Goal: Transaction & Acquisition: Purchase product/service

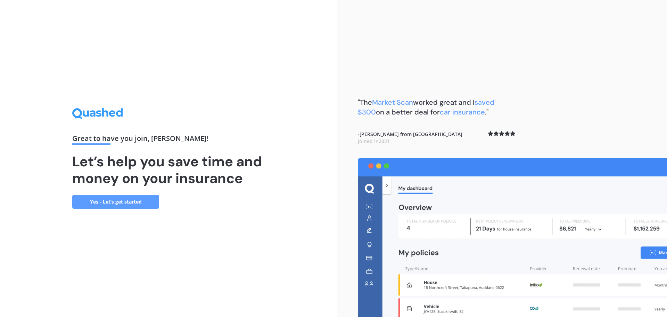
click at [140, 200] on link "Yes - Let’s get started" at bounding box center [115, 202] width 87 height 14
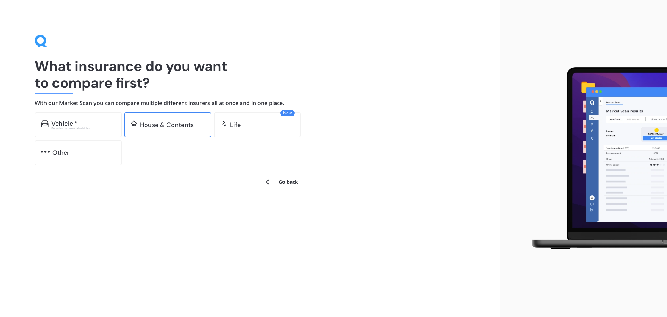
click at [171, 125] on div "House & Contents" at bounding box center [167, 124] width 54 height 7
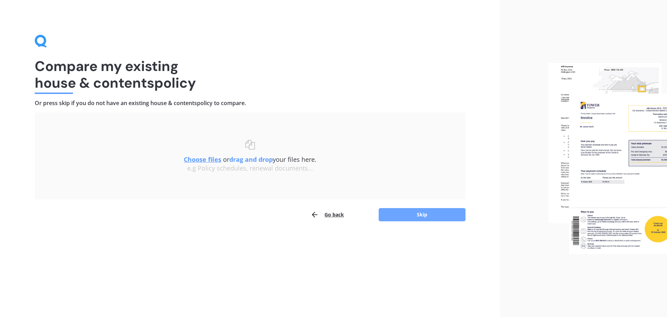
click at [445, 219] on button "Skip" at bounding box center [422, 214] width 87 height 13
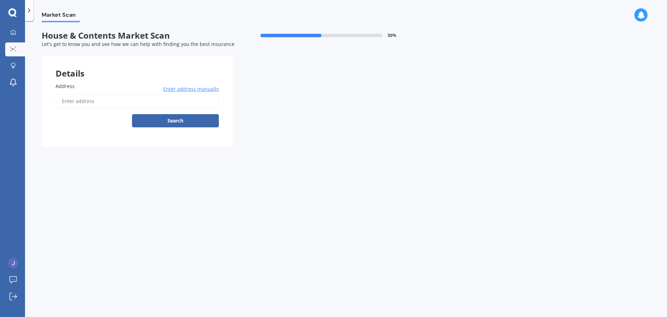
click at [146, 98] on input "Address" at bounding box center [137, 101] width 163 height 15
type input "[STREET_ADDRESS]"
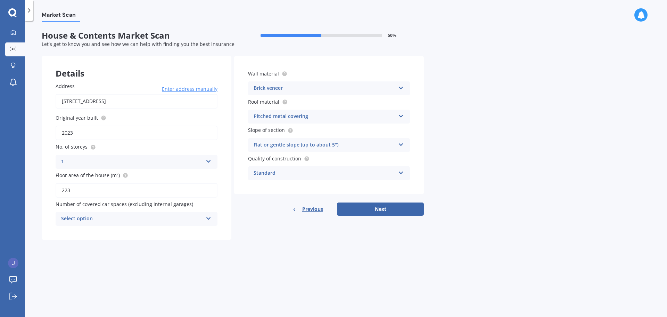
click at [165, 223] on div "Select option 0 1 2 3 4 5+" at bounding box center [137, 219] width 162 height 14
click at [223, 194] on div "Address [STREET_ADDRESS] Enter address manually Search Original year built 2023…" at bounding box center [137, 153] width 190 height 171
click at [325, 171] on div "Standard" at bounding box center [325, 173] width 142 height 8
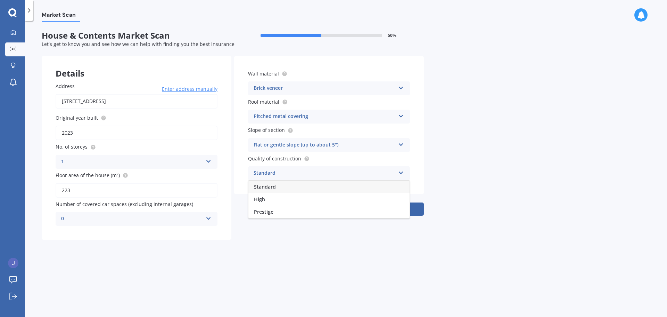
click at [314, 186] on div "Standard" at bounding box center [329, 186] width 161 height 13
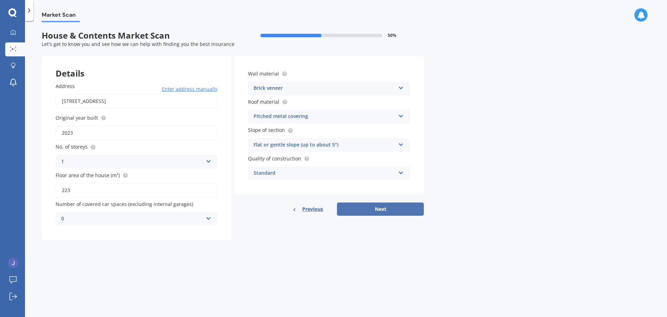
click at [389, 210] on button "Next" at bounding box center [380, 208] width 87 height 13
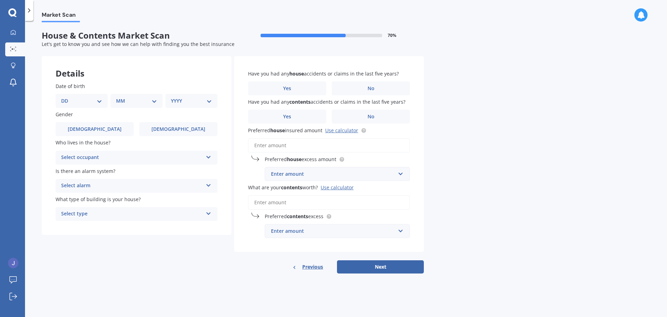
click at [90, 97] on div "DD 01 02 03 04 05 06 07 08 09 10 11 12 13 14 15 16 17 18 19 20 21 22 23 24 25 2…" at bounding box center [82, 101] width 52 height 14
click at [84, 102] on select "DD 01 02 03 04 05 06 07 08 09 10 11 12 13 14 15 16 17 18 19 20 21 22 23 24 25 2…" at bounding box center [81, 101] width 41 height 8
select select "29"
click at [67, 97] on select "DD 01 02 03 04 05 06 07 08 09 10 11 12 13 14 15 16 17 18 19 20 21 22 23 24 25 2…" at bounding box center [81, 101] width 41 height 8
click at [131, 101] on select "MM 01 02 03 04 05 06 07 08 09 10 11 12" at bounding box center [138, 101] width 38 height 8
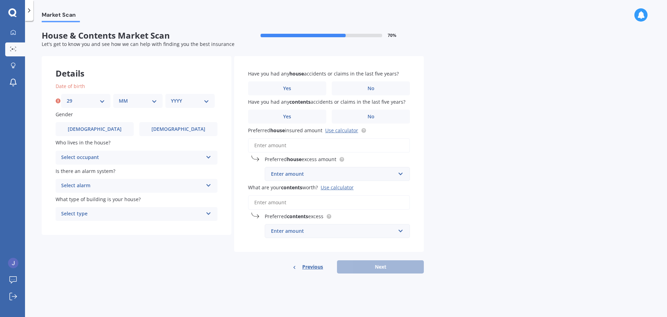
select select "05"
click at [119, 97] on select "MM 01 02 03 04 05 06 07 08 09 10 11 12" at bounding box center [138, 101] width 38 height 8
click at [184, 99] on select "YYYY 2009 2008 2007 2006 2005 2004 2003 2002 2001 2000 1999 1998 1997 1996 1995…" at bounding box center [190, 101] width 38 height 8
select select "1991"
click at [171, 97] on select "YYYY 2009 2008 2007 2006 2005 2004 2003 2002 2001 2000 1999 1998 1997 1996 1995…" at bounding box center [190, 101] width 38 height 8
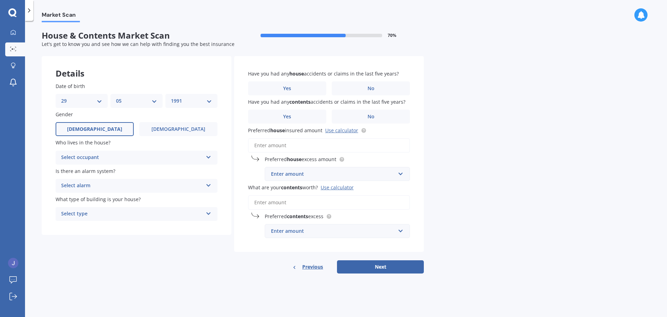
click at [92, 129] on span "[DEMOGRAPHIC_DATA]" at bounding box center [94, 129] width 55 height 6
click at [0, 0] on input "[DEMOGRAPHIC_DATA]" at bounding box center [0, 0] width 0 height 0
click at [103, 153] on div "Select occupant" at bounding box center [132, 157] width 142 height 8
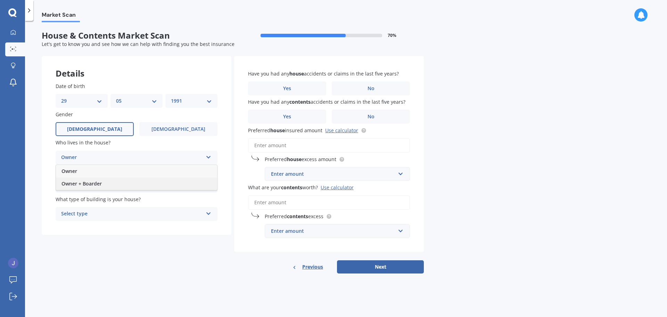
click at [99, 179] on div "Owner + Boarder" at bounding box center [136, 183] width 161 height 13
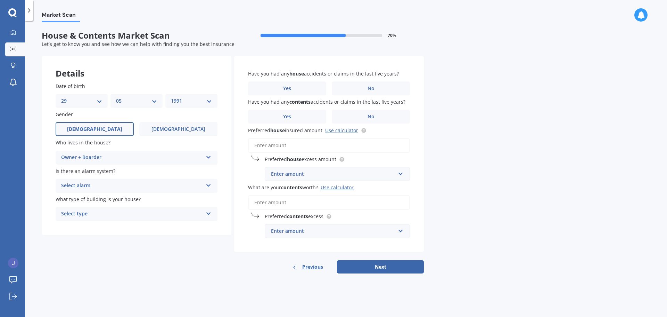
click at [119, 182] on div "Select alarm" at bounding box center [132, 185] width 142 height 8
click at [113, 212] on div "Yes, not monitored" at bounding box center [136, 211] width 161 height 13
click at [109, 212] on div "Select type" at bounding box center [132, 214] width 142 height 8
click at [105, 225] on div "Freestanding" at bounding box center [136, 227] width 161 height 13
click at [125, 185] on div "Yes, not monitored" at bounding box center [132, 185] width 142 height 8
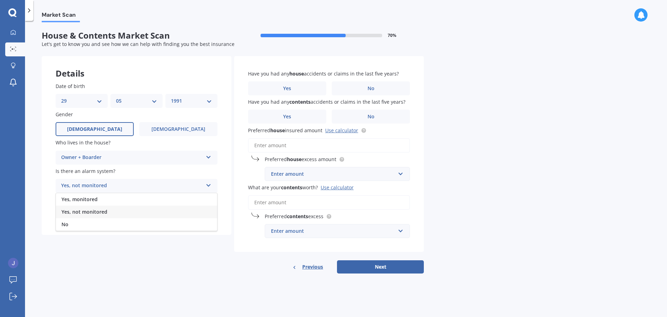
click at [125, 185] on div "Yes, not monitored" at bounding box center [132, 185] width 142 height 8
click at [362, 88] on label "No" at bounding box center [371, 88] width 78 height 14
click at [0, 0] on input "No" at bounding box center [0, 0] width 0 height 0
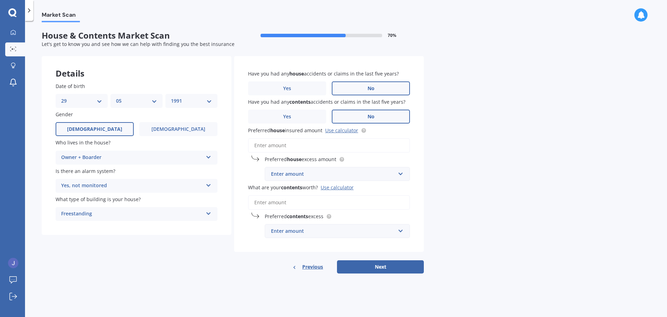
click at [366, 116] on label "No" at bounding box center [371, 116] width 78 height 14
click at [0, 0] on input "No" at bounding box center [0, 0] width 0 height 0
click at [347, 144] on input "Preferred house insured amount Use calculator" at bounding box center [329, 145] width 162 height 15
click at [343, 142] on input "Preferred house insured amount Use calculator" at bounding box center [329, 145] width 162 height 15
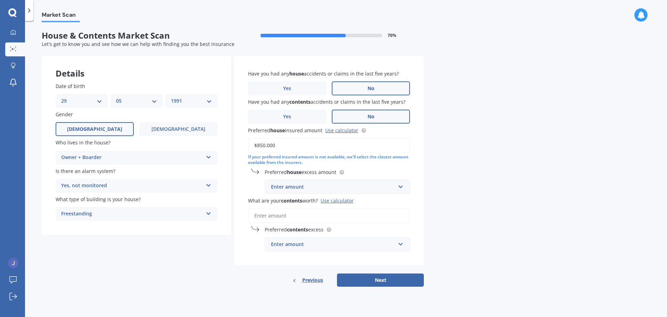
type input "$850,000"
click at [361, 182] on input "text" at bounding box center [335, 186] width 139 height 13
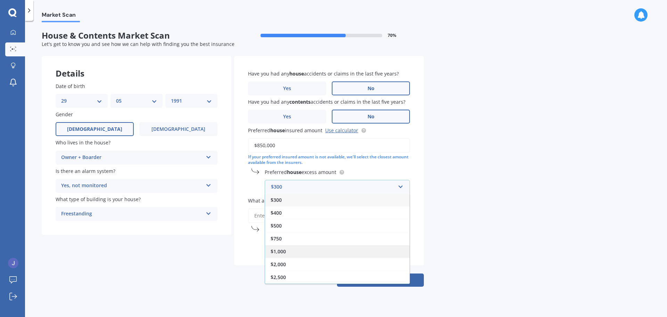
click at [315, 247] on div "$1,000" at bounding box center [337, 251] width 145 height 13
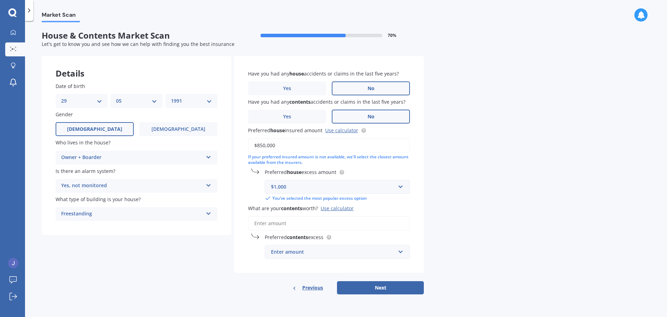
click at [310, 226] on input "What are your contents worth? Use calculator" at bounding box center [329, 223] width 162 height 15
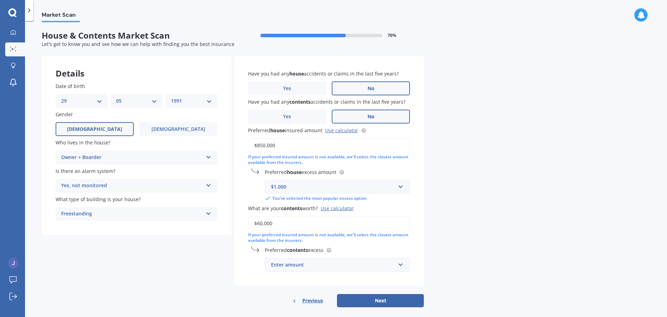
type input "$60,000"
click at [342, 258] on input "text" at bounding box center [335, 264] width 139 height 13
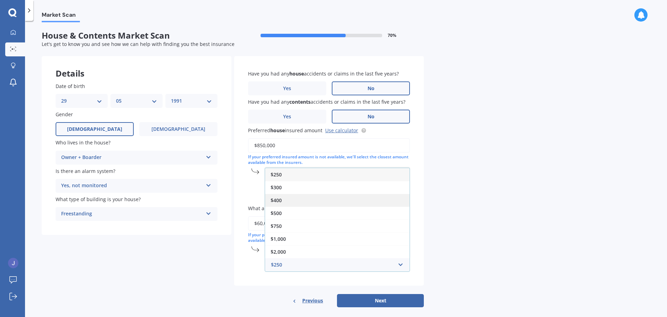
click at [280, 200] on span "$400" at bounding box center [276, 200] width 11 height 7
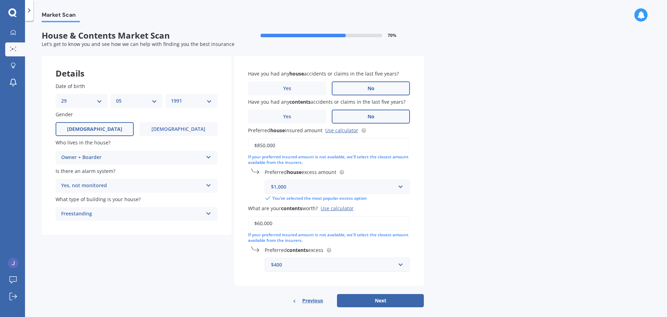
click at [308, 266] on div "$400" at bounding box center [333, 265] width 124 height 8
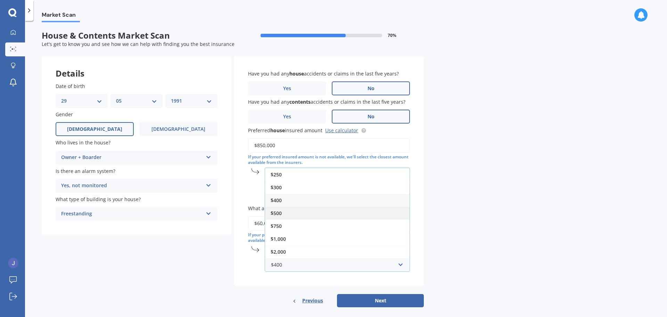
click at [281, 212] on span "$500" at bounding box center [276, 213] width 11 height 7
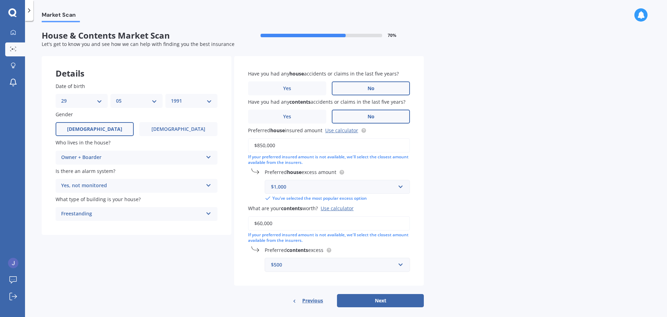
click at [300, 267] on div "$500" at bounding box center [333, 265] width 124 height 8
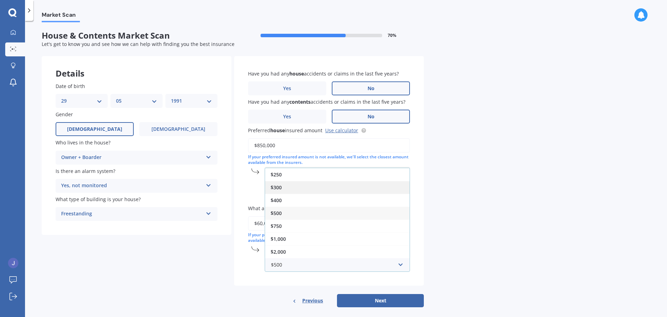
click at [288, 188] on div "$300" at bounding box center [337, 187] width 145 height 13
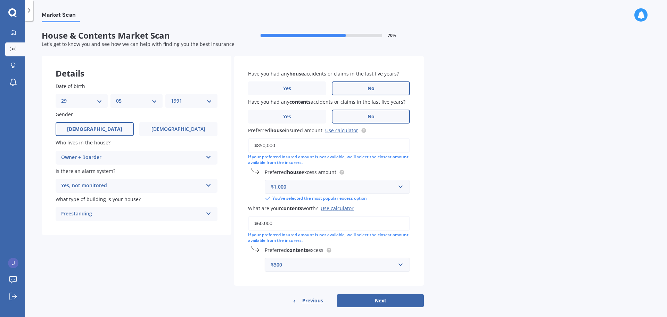
click at [298, 268] on div "$300" at bounding box center [333, 265] width 124 height 8
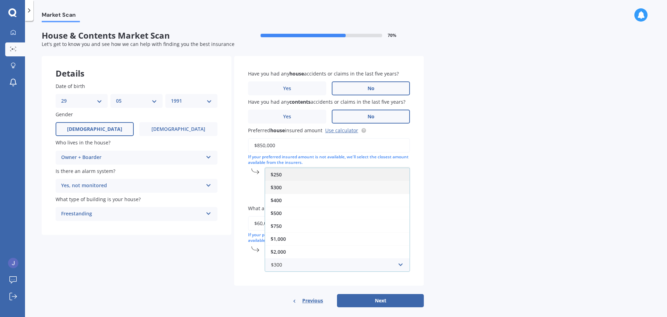
click at [287, 176] on div "$250" at bounding box center [337, 174] width 145 height 13
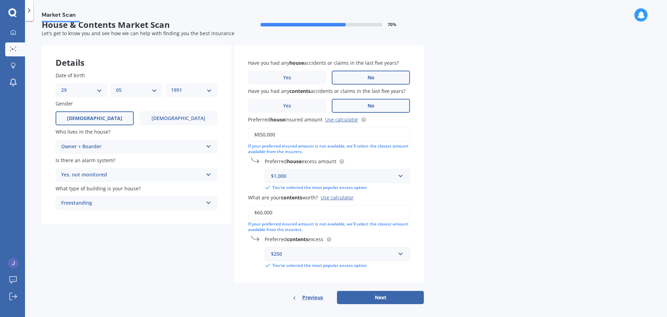
scroll to position [16, 0]
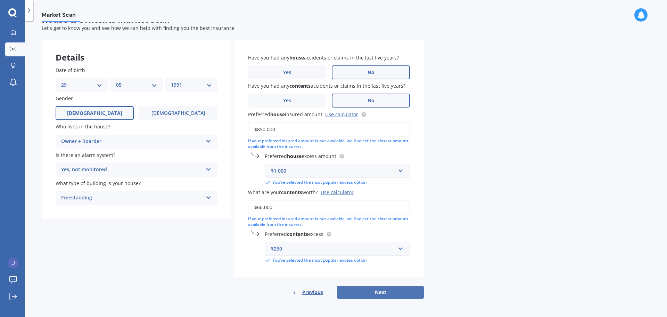
click at [378, 294] on button "Next" at bounding box center [380, 291] width 87 height 13
select select "29"
select select "05"
select select "1991"
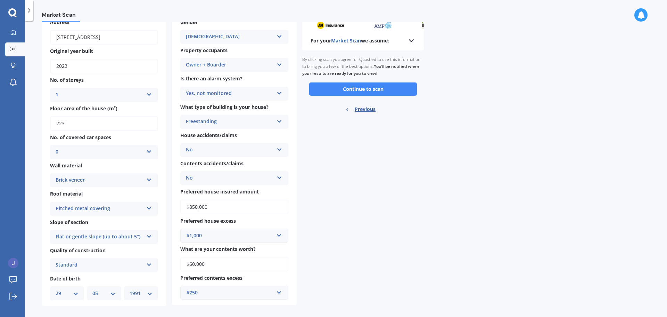
scroll to position [50, 0]
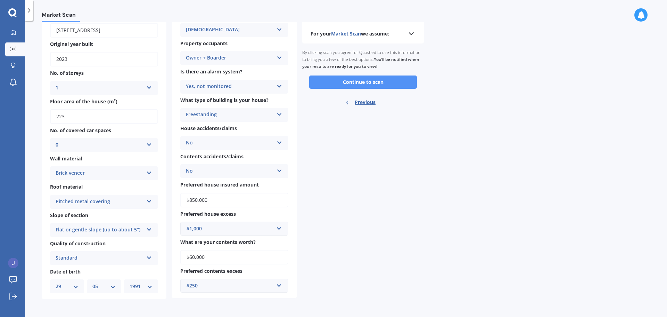
click at [358, 79] on button "Continue to scan" at bounding box center [363, 81] width 108 height 13
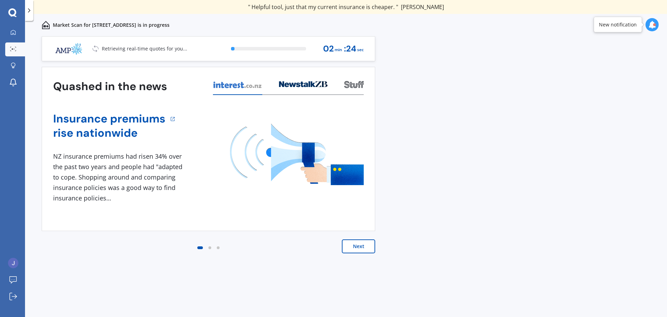
click at [359, 249] on button "Next" at bounding box center [358, 246] width 33 height 14
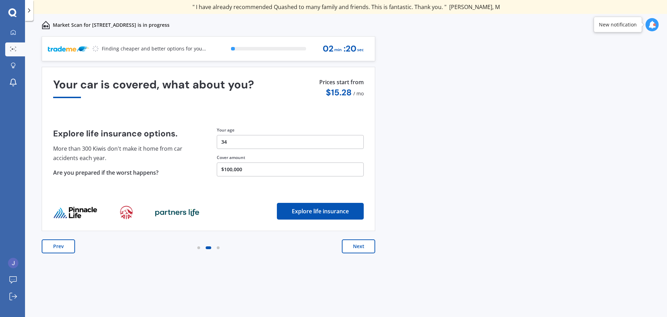
click at [359, 249] on button "Next" at bounding box center [358, 246] width 33 height 14
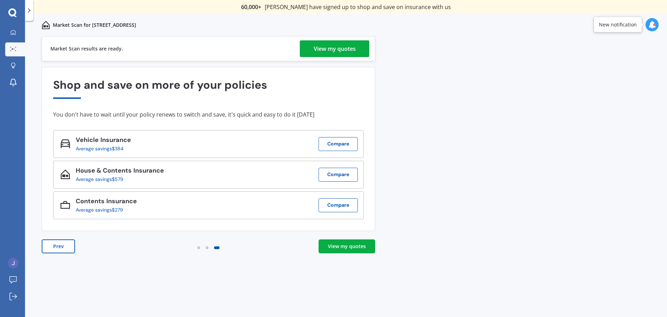
click at [649, 26] on icon at bounding box center [653, 25] width 8 height 8
click at [348, 51] on div "View my quotes" at bounding box center [335, 48] width 42 height 17
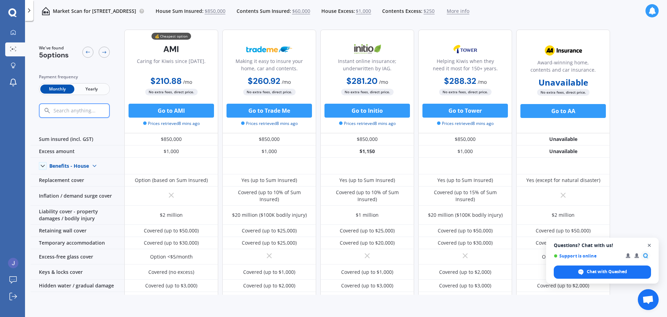
click at [648, 245] on span "Close chat" at bounding box center [650, 245] width 9 height 9
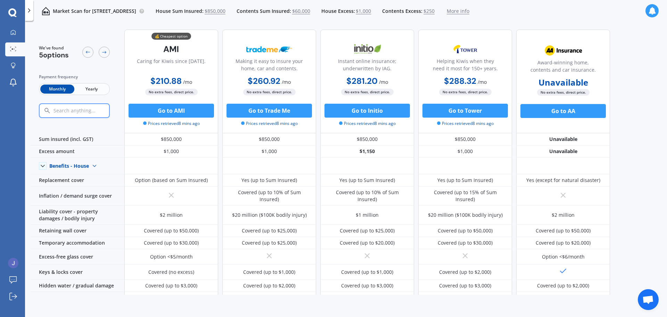
click at [90, 92] on span "Yearly" at bounding box center [91, 88] width 34 height 9
